Goal: Register for event/course

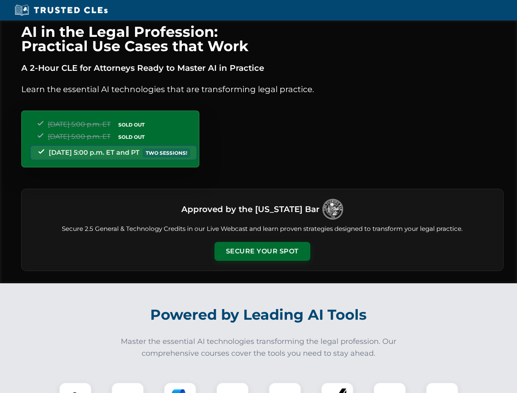
click at [262, 251] on button "Secure Your Spot" at bounding box center [262, 251] width 96 height 19
click at [75, 388] on img at bounding box center [75, 399] width 24 height 24
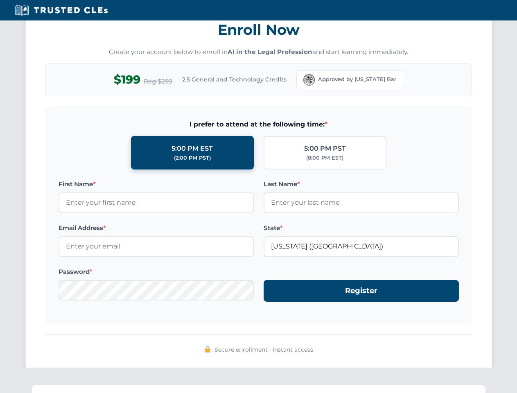
scroll to position [803, 0]
